Goal: Information Seeking & Learning: Learn about a topic

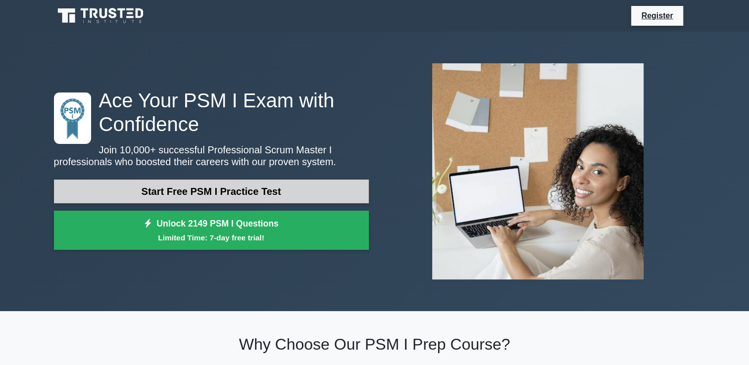
click at [257, 185] on link "Start Free PSM I Practice Test" at bounding box center [211, 192] width 315 height 24
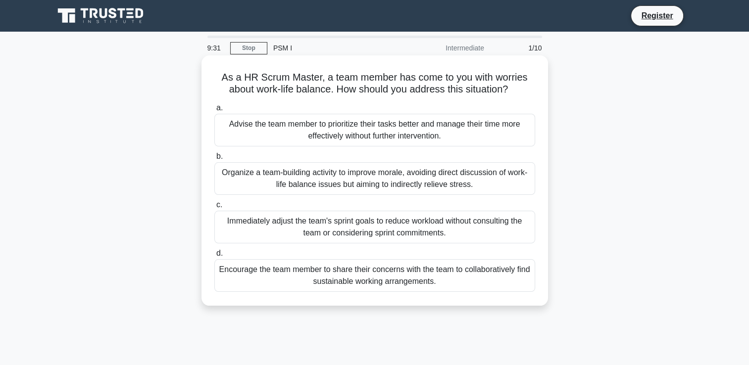
click at [430, 276] on div "Encourage the team member to share their concerns with the team to collaborativ…" at bounding box center [374, 275] width 321 height 33
click at [214, 257] on input "d. Encourage the team member to share their concerns with the team to collabora…" at bounding box center [214, 253] width 0 height 6
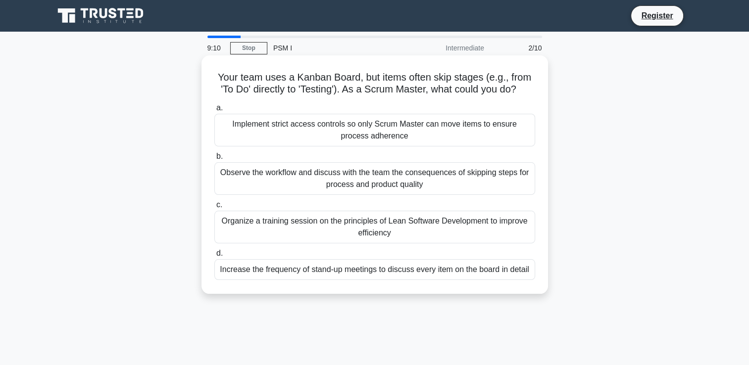
click at [434, 181] on div "Observe the workflow and discuss with the team the consequences of skipping ste…" at bounding box center [374, 178] width 321 height 33
click at [214, 160] on input "b. Observe the workflow and discuss with the team the consequences of skipping …" at bounding box center [214, 156] width 0 height 6
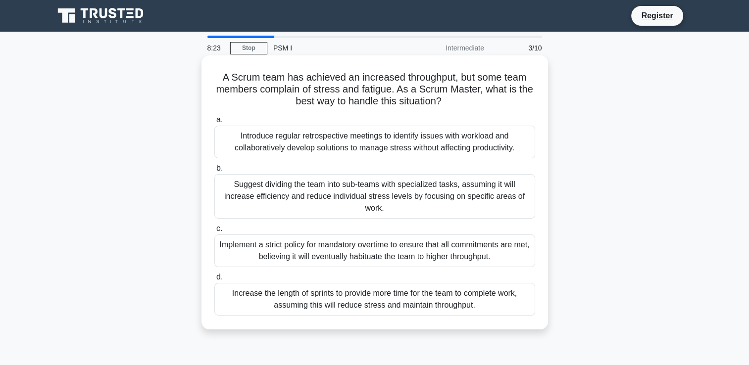
click at [447, 140] on div "Introduce regular retrospective meetings to identify issues with workload and c…" at bounding box center [374, 142] width 321 height 33
click at [214, 123] on input "a. Introduce regular retrospective meetings to identify issues with workload an…" at bounding box center [214, 120] width 0 height 6
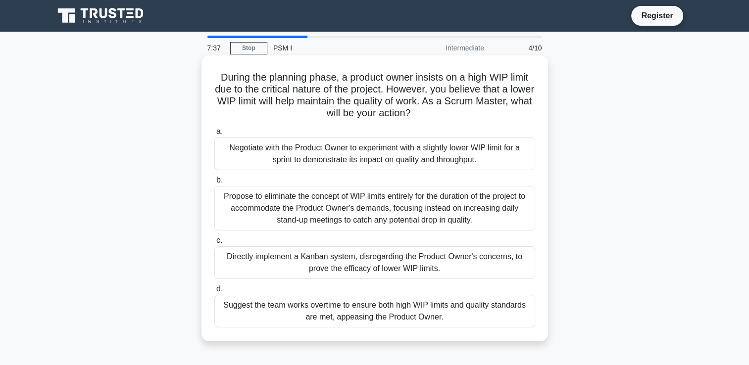
click at [382, 215] on div "Propose to eliminate the concept of WIP limits entirely for the duration of the…" at bounding box center [374, 208] width 321 height 45
click at [214, 184] on input "b. Propose to eliminate the concept of WIP limits entirely for the duration of …" at bounding box center [214, 180] width 0 height 6
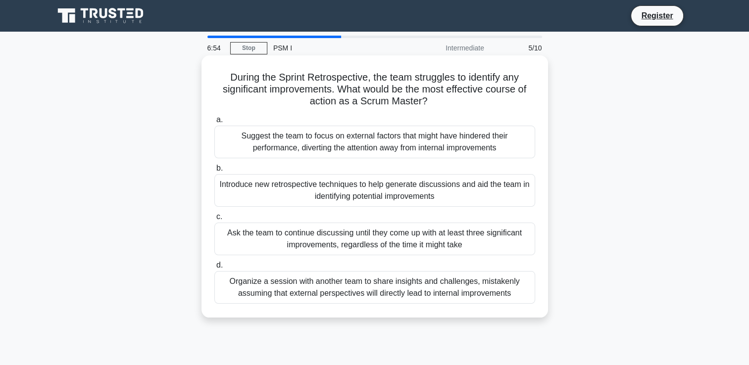
click at [398, 195] on div "Introduce new retrospective techniques to help generate discussions and aid the…" at bounding box center [374, 190] width 321 height 33
click at [214, 172] on input "b. Introduce new retrospective techniques to help generate discussions and aid …" at bounding box center [214, 168] width 0 height 6
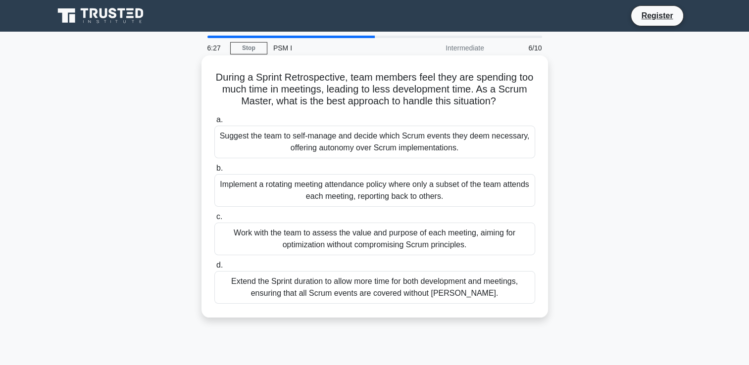
click at [415, 244] on div "Work with the team to assess the value and purpose of each meeting, aiming for …" at bounding box center [374, 239] width 321 height 33
click at [214, 220] on input "c. Work with the team to assess the value and purpose of each meeting, aiming f…" at bounding box center [214, 217] width 0 height 6
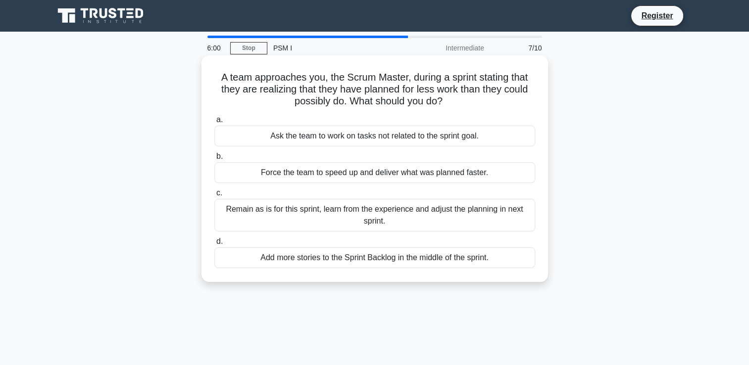
click at [436, 215] on div "Remain as is for this sprint, learn from the experience and adjust the planning…" at bounding box center [374, 215] width 321 height 33
click at [214, 197] on input "c. Remain as is for this sprint, learn from the experience and adjust the plann…" at bounding box center [214, 193] width 0 height 6
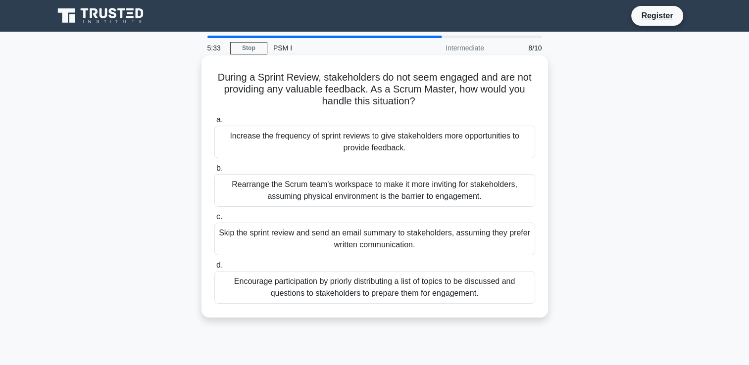
click at [449, 293] on div "Encourage participation by priorly distributing a list of topics to be discusse…" at bounding box center [374, 287] width 321 height 33
click at [214, 269] on input "d. Encourage participation by priorly distributing a list of topics to be discu…" at bounding box center [214, 265] width 0 height 6
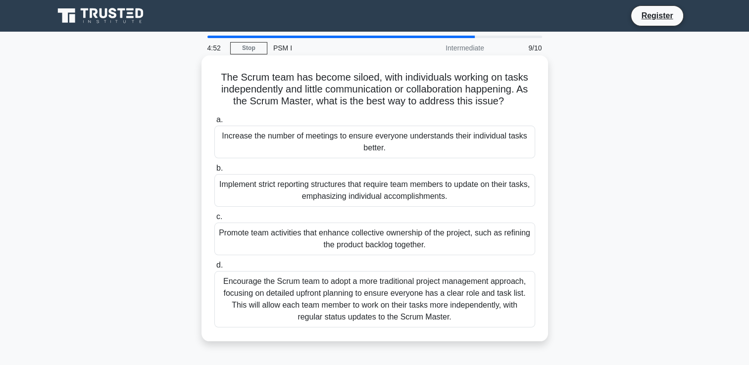
click at [421, 241] on div "Promote team activities that enhance collective ownership of the project, such …" at bounding box center [374, 239] width 321 height 33
click at [214, 220] on input "c. Promote team activities that enhance collective ownership of the project, su…" at bounding box center [214, 217] width 0 height 6
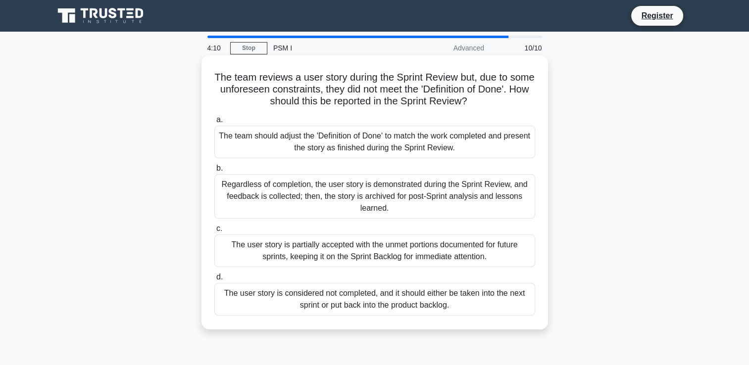
click at [441, 300] on div "The user story is considered not completed, and it should either be taken into …" at bounding box center [374, 299] width 321 height 33
click at [214, 281] on input "d. The user story is considered not completed, and it should either be taken in…" at bounding box center [214, 277] width 0 height 6
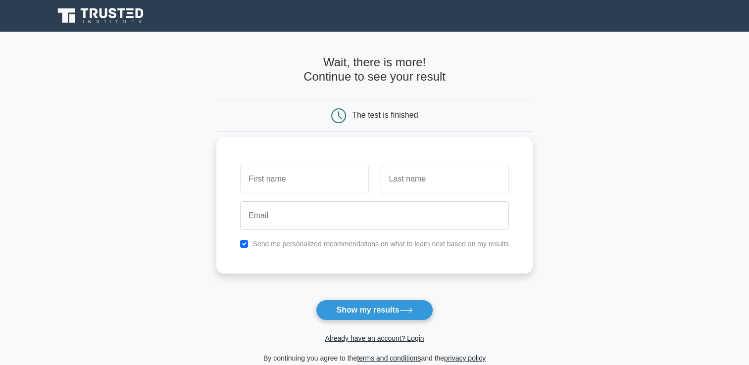
click at [281, 241] on label "Send me personalized recommendations on what to learn next based on my results" at bounding box center [380, 244] width 256 height 8
click at [246, 245] on input "checkbox" at bounding box center [244, 244] width 8 height 8
checkbox input "false"
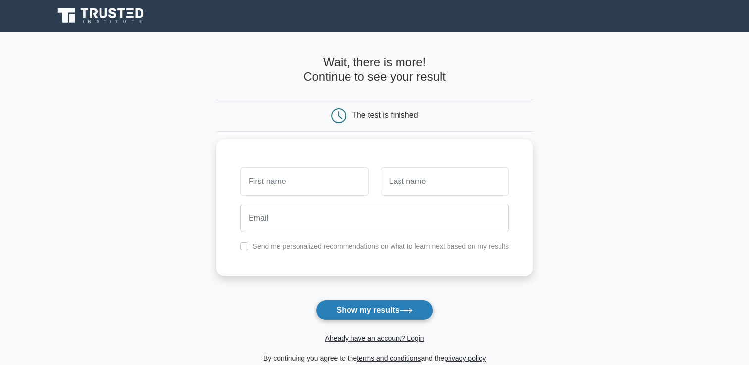
click at [365, 313] on button "Show my results" at bounding box center [374, 310] width 117 height 21
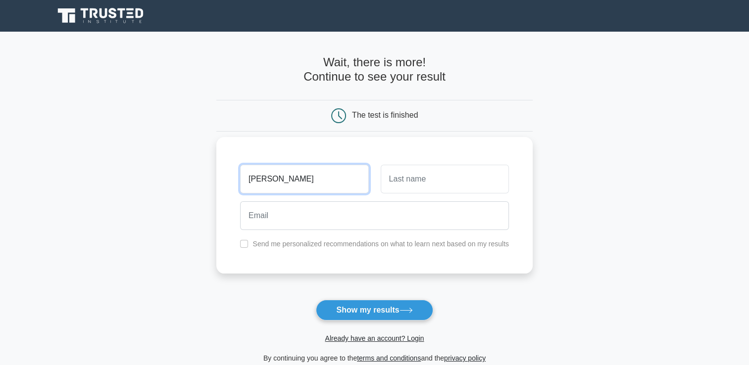
type input "[PERSON_NAME]"
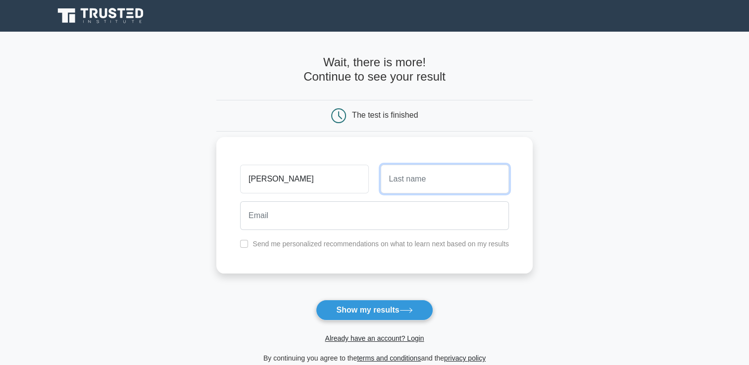
click at [417, 171] on input "text" at bounding box center [445, 179] width 128 height 29
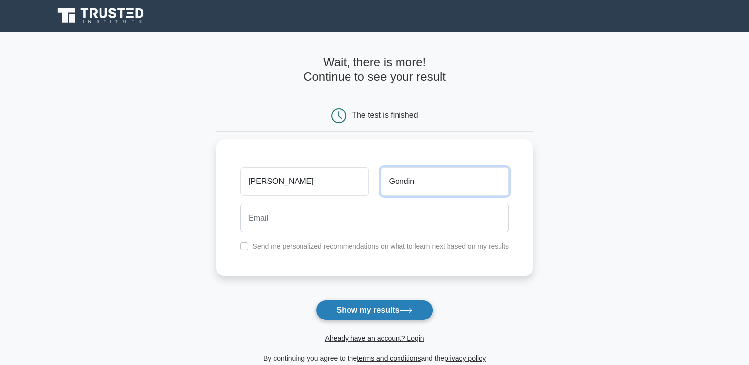
type input "Gondin"
click at [412, 315] on button "Show my results" at bounding box center [374, 310] width 117 height 21
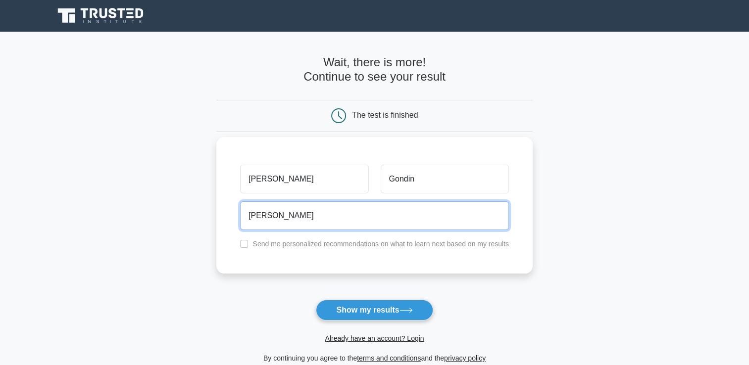
type input "ana.gondin@nutreco.com"
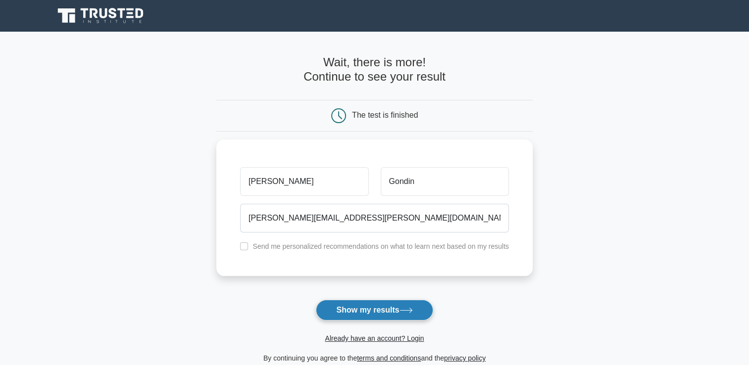
click at [370, 314] on button "Show my results" at bounding box center [374, 310] width 117 height 21
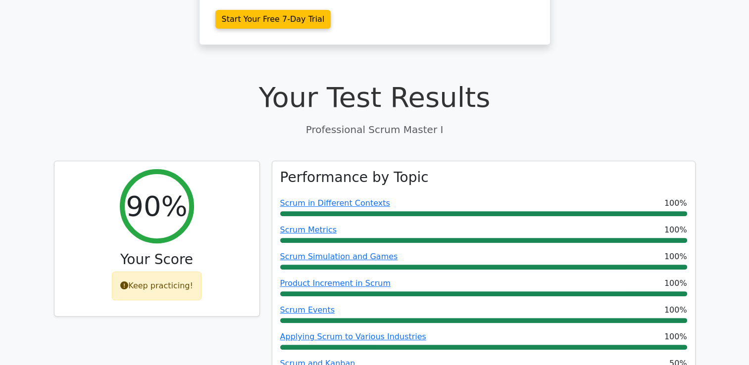
scroll to position [277, 0]
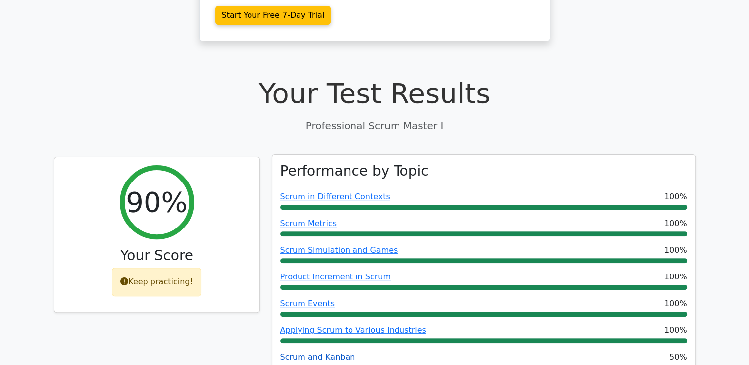
click at [315, 352] on link "Scrum and Kanban" at bounding box center [317, 356] width 75 height 9
